Goal: Consume media (video, audio)

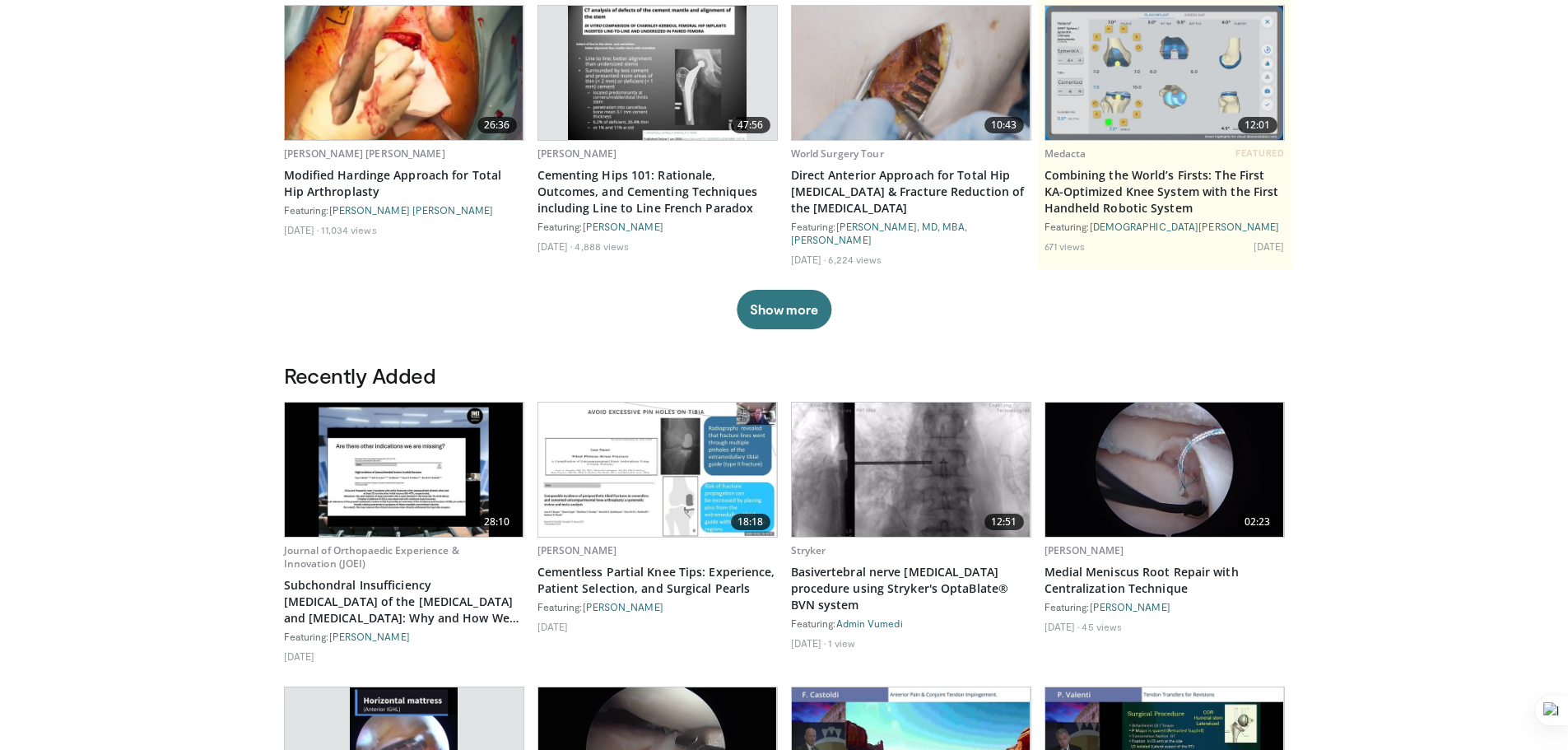
scroll to position [164, 0]
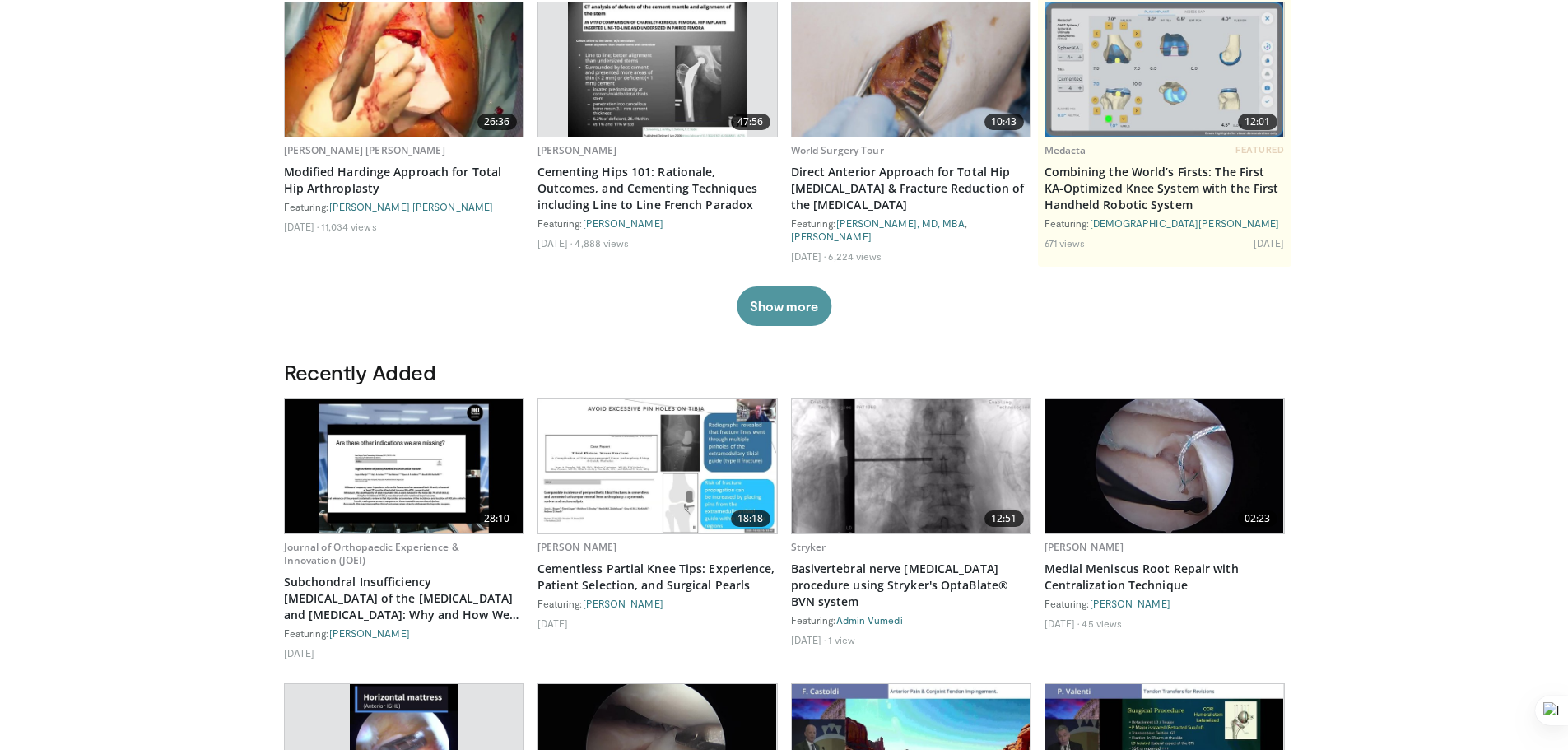
click at [795, 291] on button "Show more" at bounding box center [784, 306] width 94 height 40
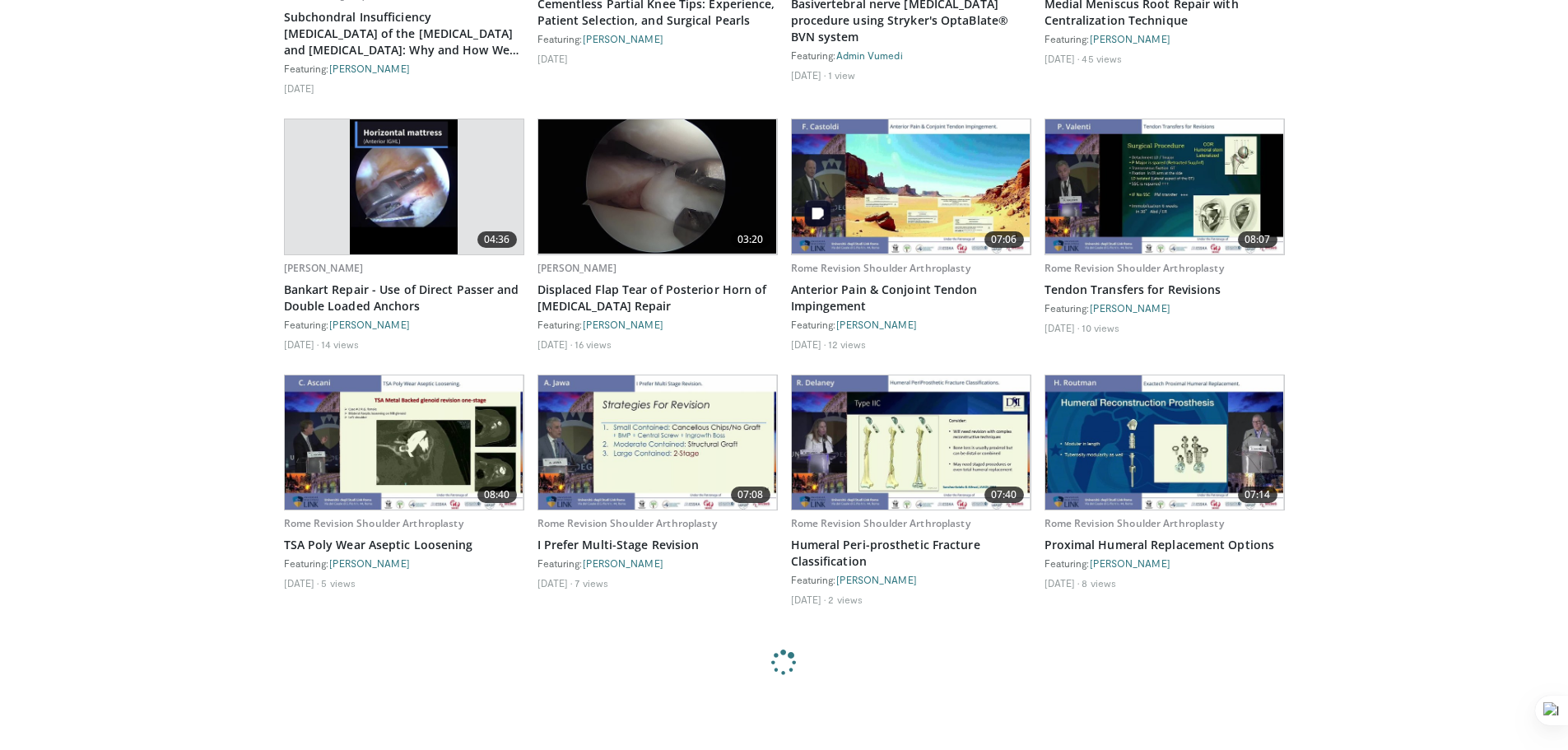
scroll to position [987, 0]
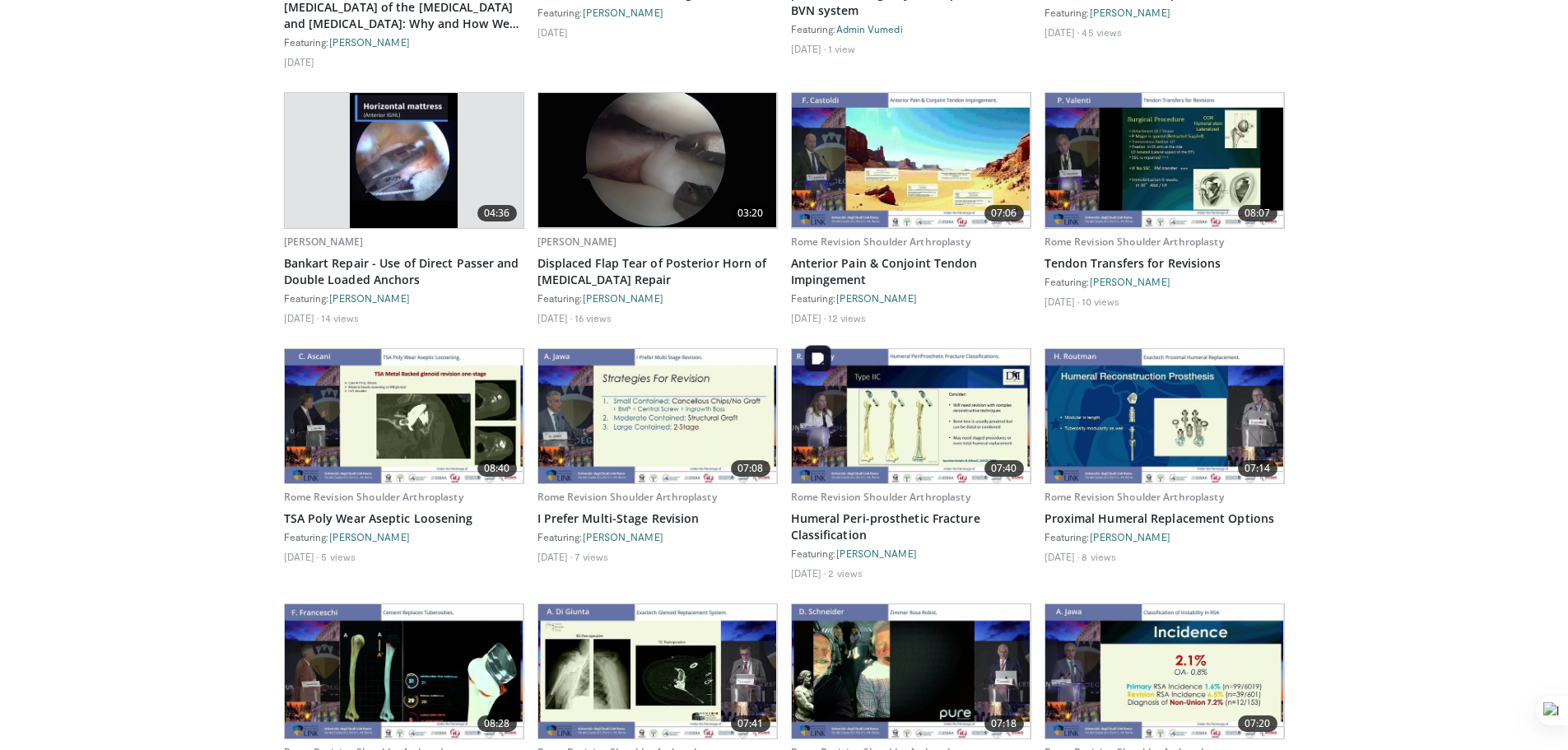
click at [940, 394] on img at bounding box center [911, 416] width 238 height 134
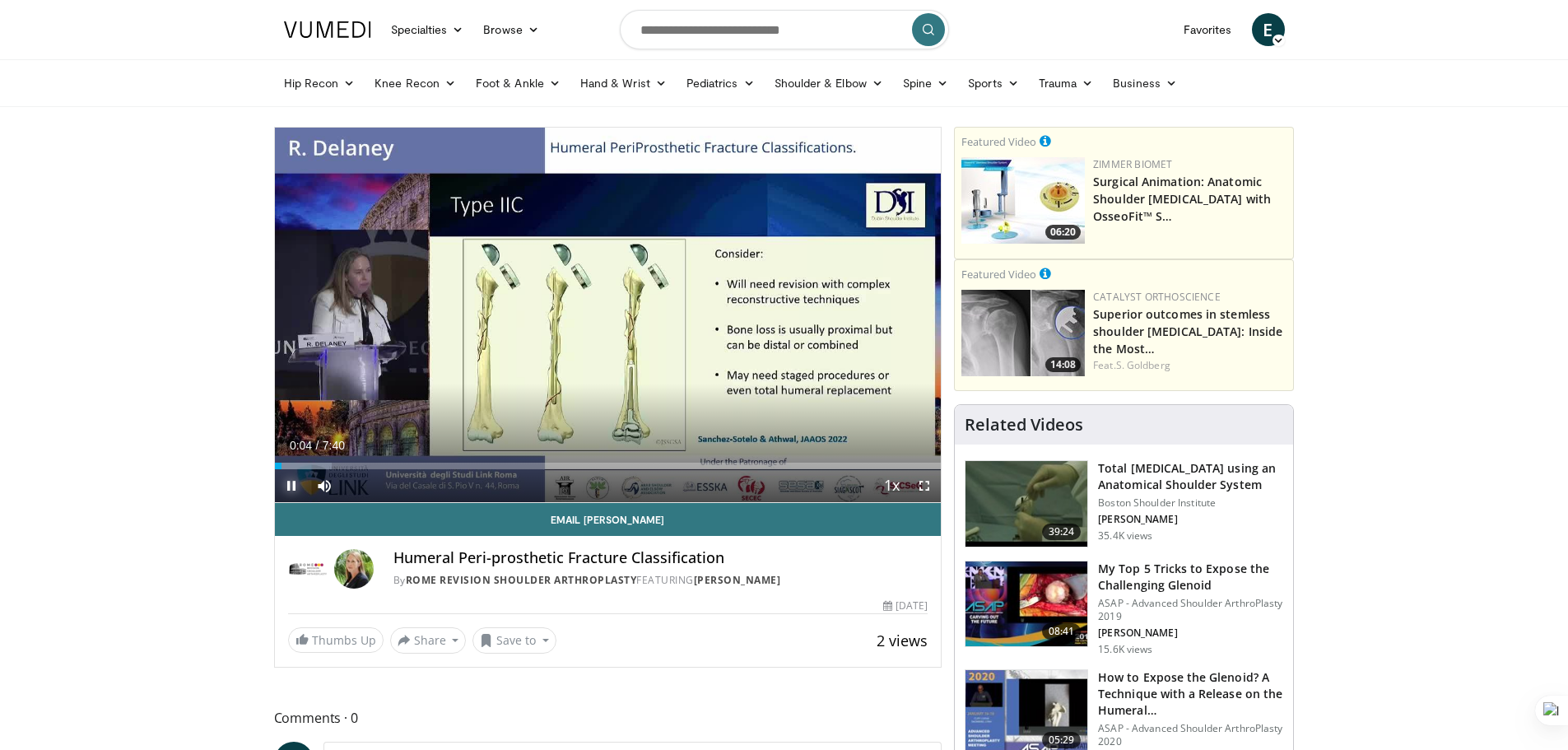
click at [287, 486] on span "Video Player" at bounding box center [292, 486] width 33 height 33
